Goal: Information Seeking & Learning: Understand process/instructions

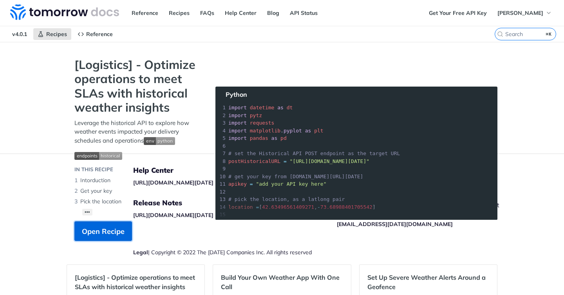
click at [101, 235] on span "Open Recipe" at bounding box center [103, 231] width 43 height 11
click at [45, 105] on div "Jump to Content Reference Recipes FAQs Help Center Blog API Status Recipes Refe…" at bounding box center [282, 147] width 564 height 295
click at [146, 13] on link "Reference" at bounding box center [144, 13] width 35 height 12
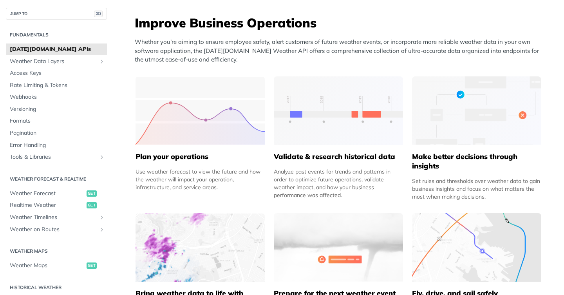
scroll to position [313, 0]
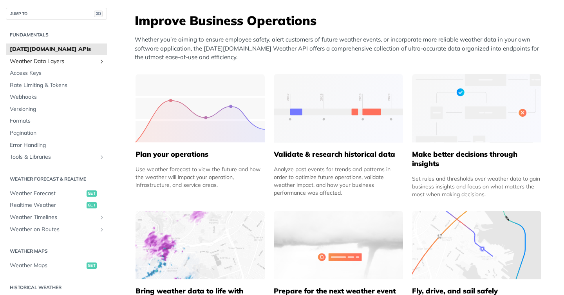
click at [49, 58] on span "Weather Data Layers" at bounding box center [53, 62] width 87 height 8
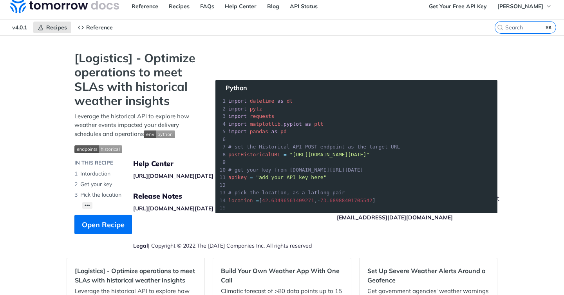
scroll to position [9, 0]
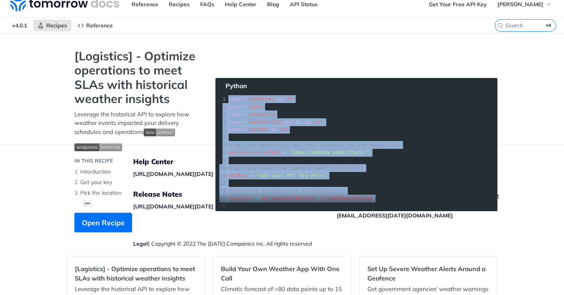
drag, startPoint x: 383, startPoint y: 199, endPoint x: 215, endPoint y: 100, distance: 195.9
click at [215, 99] on section "[Logistics] - Optimize operations to meet SLAs with historical weather insights…" at bounding box center [282, 148] width 431 height 199
copy div "import datetime as dt 2 import pytz 3 import requests 4 import matplotlib . pyp…"
click at [234, 125] on section "[Logistics] - Optimize operations to meet SLAs with historical weather insights…" at bounding box center [282, 148] width 431 height 199
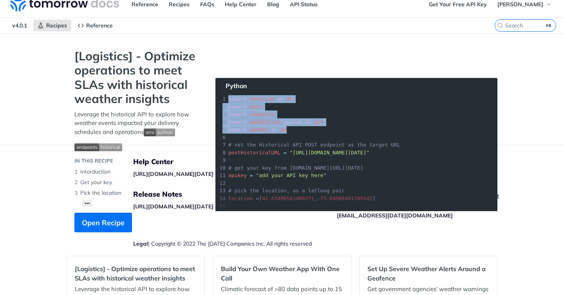
drag, startPoint x: 287, startPoint y: 131, endPoint x: 222, endPoint y: 95, distance: 74.3
click at [222, 95] on section "[Logistics] - Optimize operations to meet SLAs with historical weather insights…" at bounding box center [282, 148] width 431 height 199
copy div "import datetime as dt 2 import pytz 3 import requests 4 import matplotlib . pyp…"
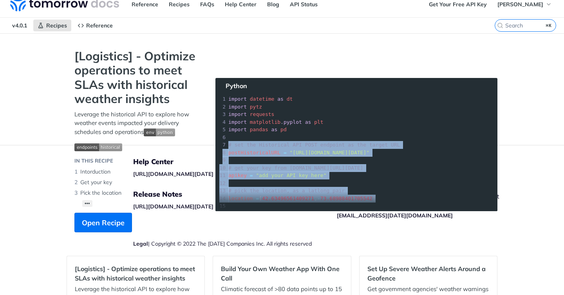
drag, startPoint x: 228, startPoint y: 145, endPoint x: 401, endPoint y: 202, distance: 181.5
click at [401, 202] on section "[Logistics] - Optimize operations to meet SLAs with historical weather insights…" at bounding box center [282, 148] width 431 height 199
copy div "# set the Historical API POST endpoint as the target URL 8 postHistoricalURL = …"
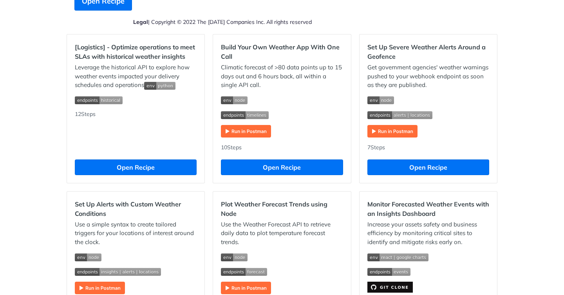
scroll to position [126, 0]
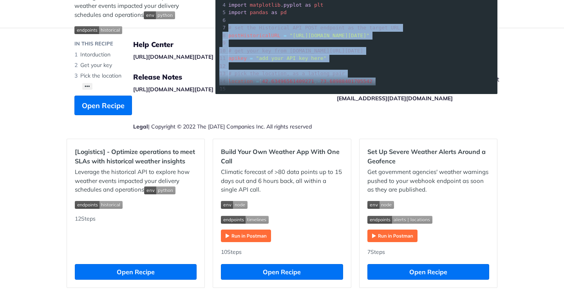
click at [315, 76] on section "[Logistics] - Optimize operations to meet SLAs with historical weather insights…" at bounding box center [282, 31] width 431 height 199
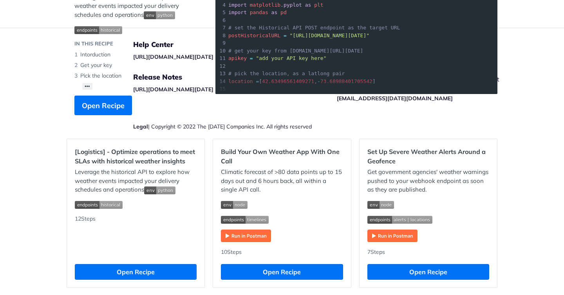
click at [285, 92] on section "[Logistics] - Optimize operations to meet SLAs with historical weather insights…" at bounding box center [282, 31] width 431 height 199
click at [234, 91] on section "[Logistics] - Optimize operations to meet SLAs with historical weather insights…" at bounding box center [282, 31] width 431 height 199
click at [97, 105] on span "Open Recipe" at bounding box center [103, 105] width 43 height 11
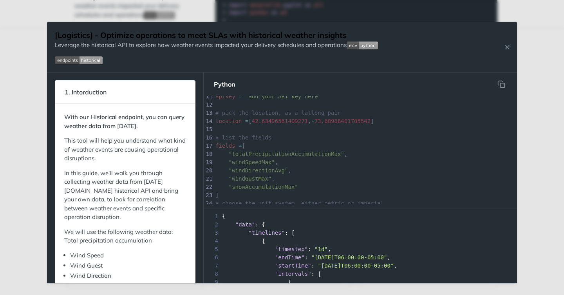
scroll to position [2, 0]
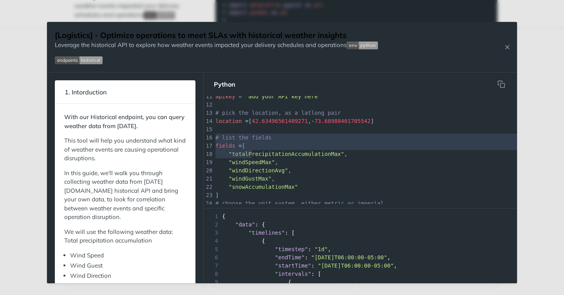
drag, startPoint x: 215, startPoint y: 137, endPoint x: 255, endPoint y: 154, distance: 43.2
click at [255, 154] on div "1 import datetime as dt 2 import pytz 3 import requests 4 import matplotlib . p…" at bounding box center [451, 150] width 475 height 280
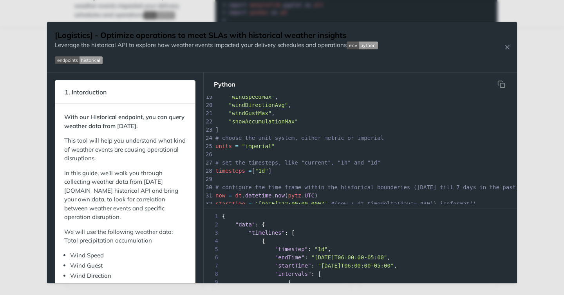
scroll to position [164, 0]
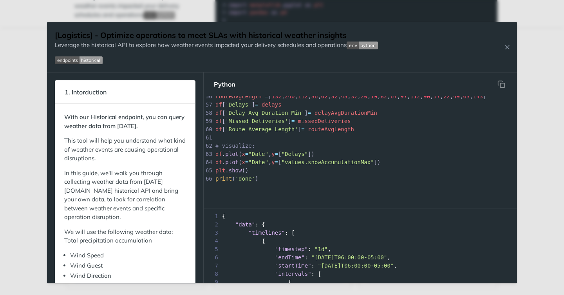
type textarea "# list the fields fields = [ "totalPrecipitationAccumulationMax", "windSpeedMax…"
click at [262, 178] on pre "print ( 'done' )" at bounding box center [456, 179] width 485 height 8
